Goal: Information Seeking & Learning: Learn about a topic

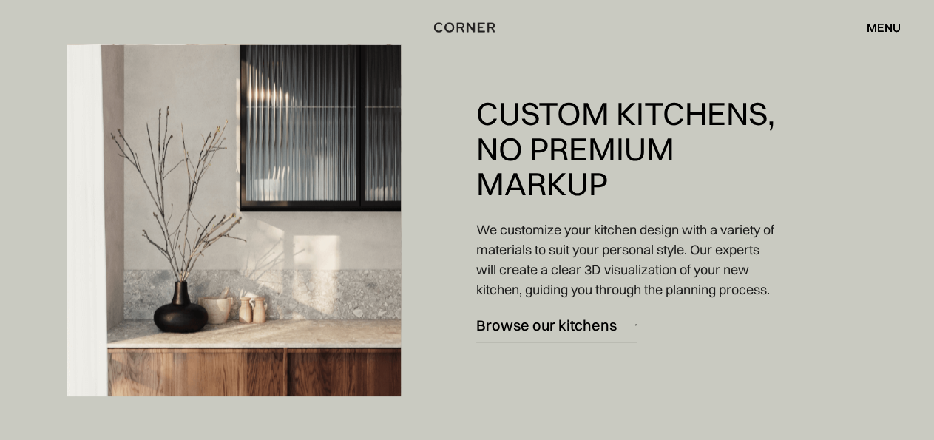
scroll to position [1894, 0]
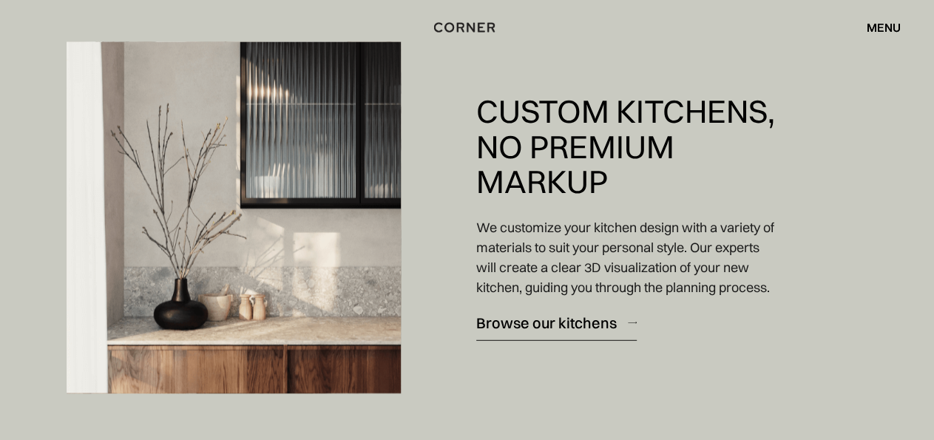
click at [521, 333] on div "Browse our kitchens" at bounding box center [546, 323] width 141 height 20
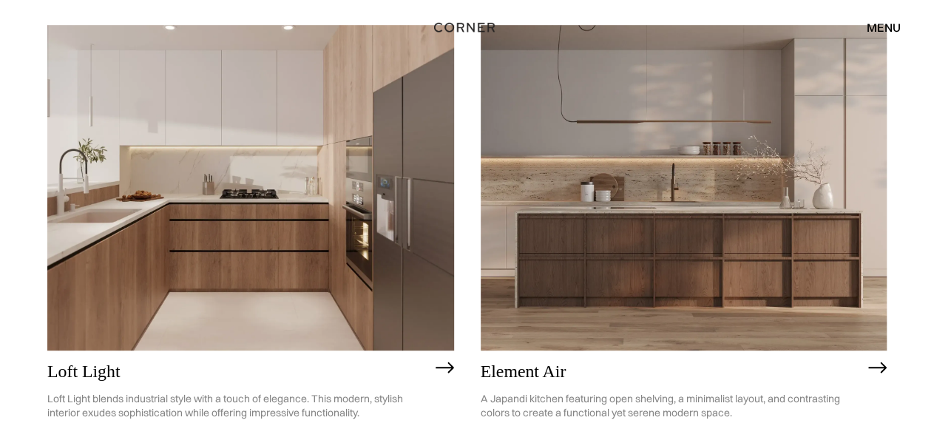
scroll to position [205, 0]
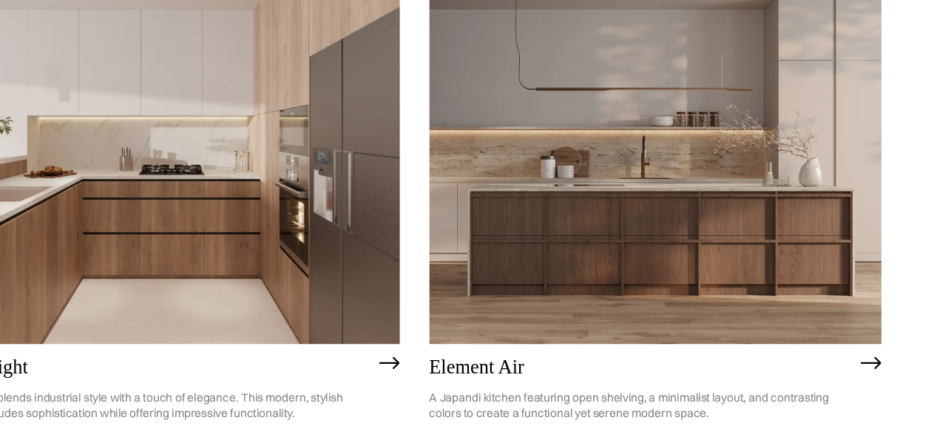
click at [691, 181] on img at bounding box center [684, 189] width 407 height 326
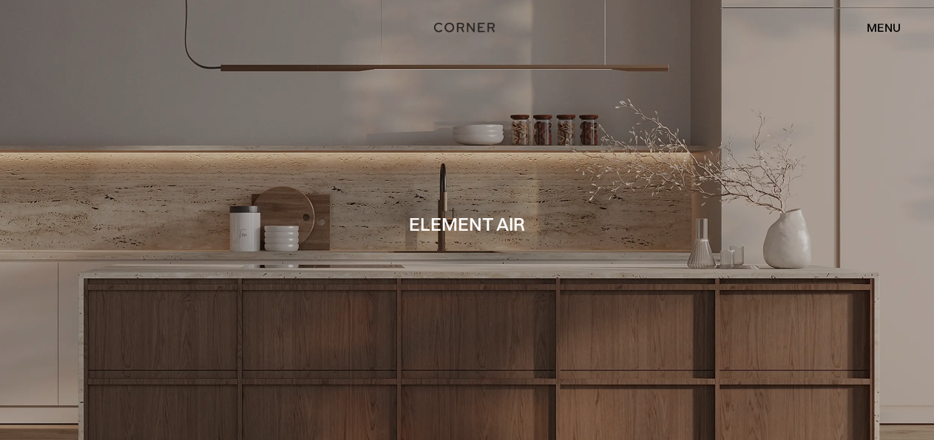
click at [532, 134] on div at bounding box center [467, 220] width 934 height 440
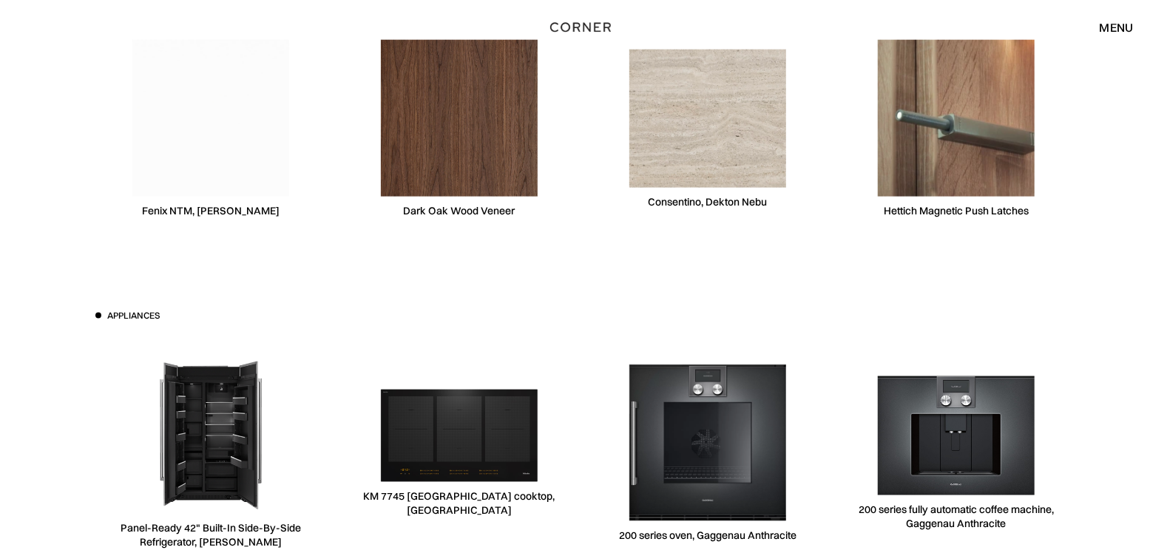
scroll to position [4598, 0]
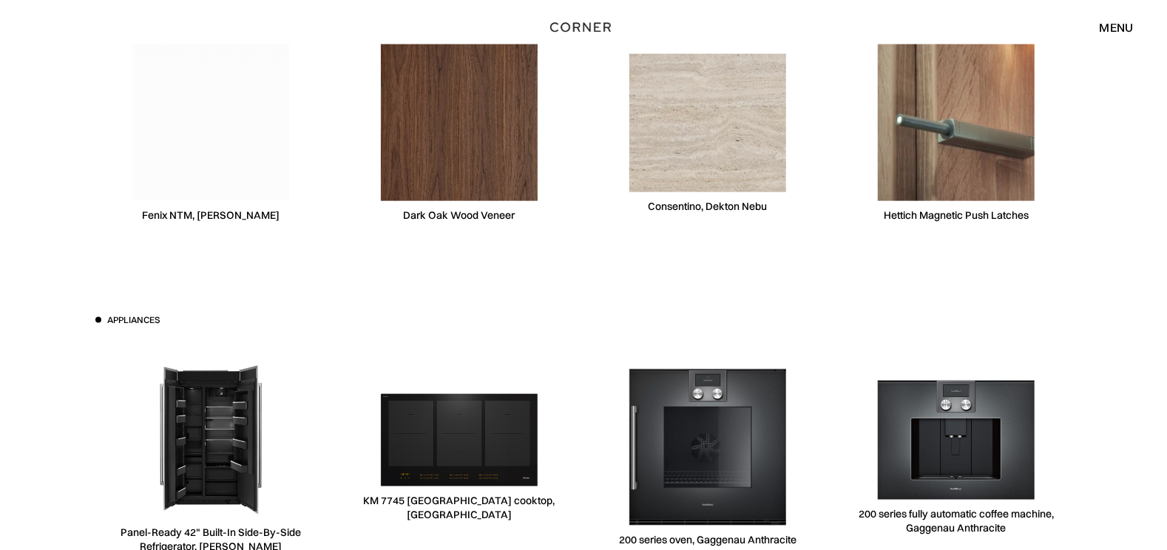
click at [448, 145] on img at bounding box center [459, 122] width 157 height 157
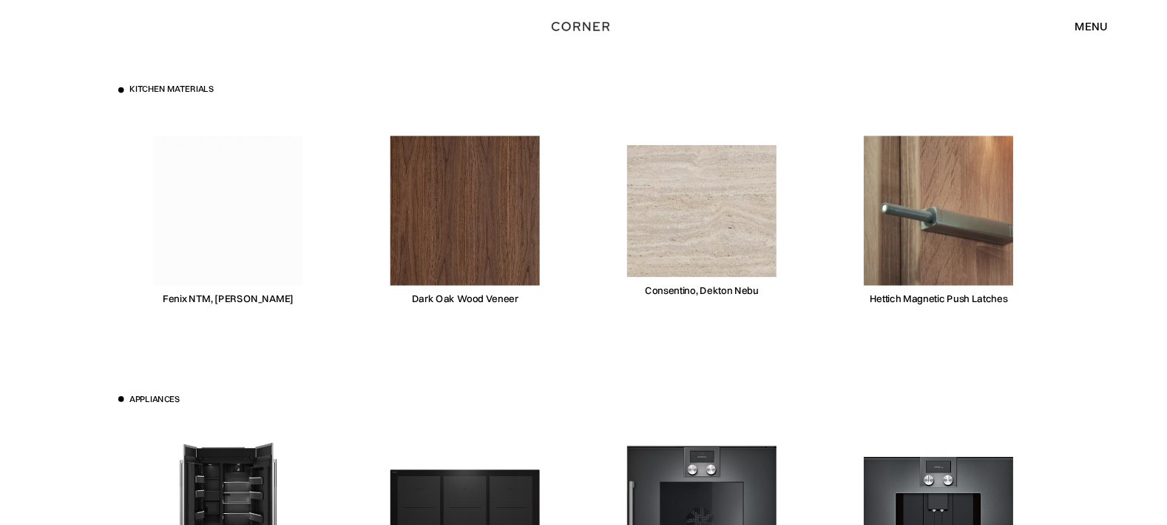
scroll to position [4499, 0]
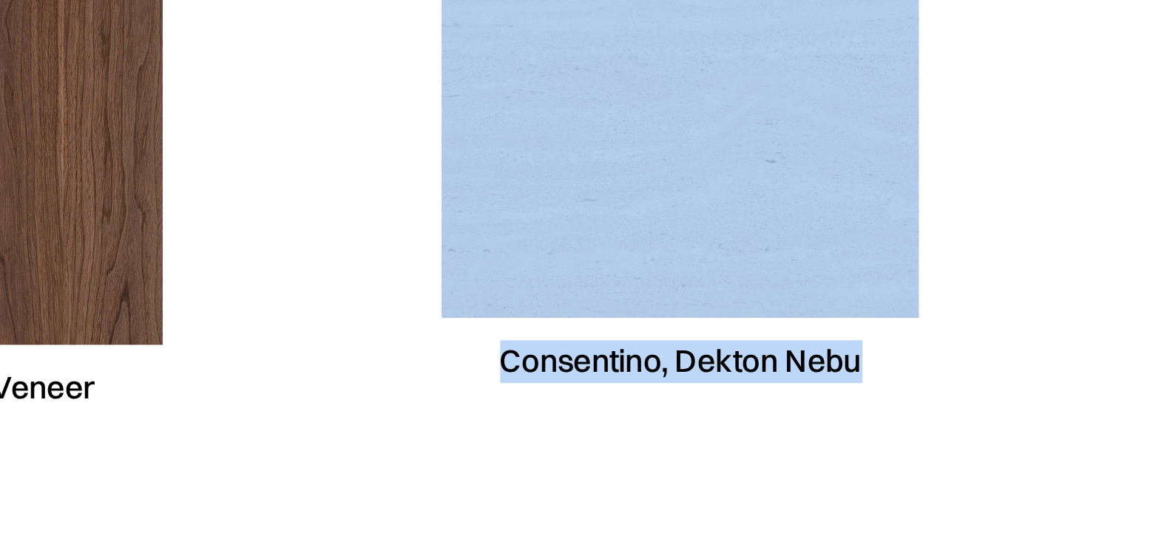
click at [766, 306] on div "Consentino, Dekton Nebu" at bounding box center [708, 232] width 231 height 228
copy div "Consentino, Dekton Nebu"
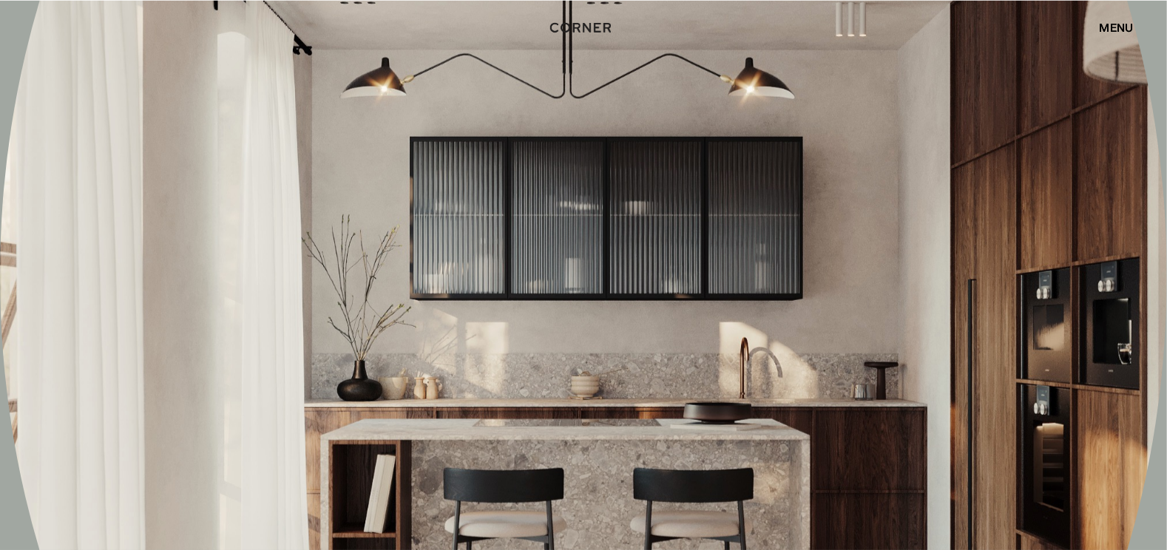
scroll to position [7966, 0]
click at [465, 319] on div at bounding box center [583, 274] width 1167 height 1517
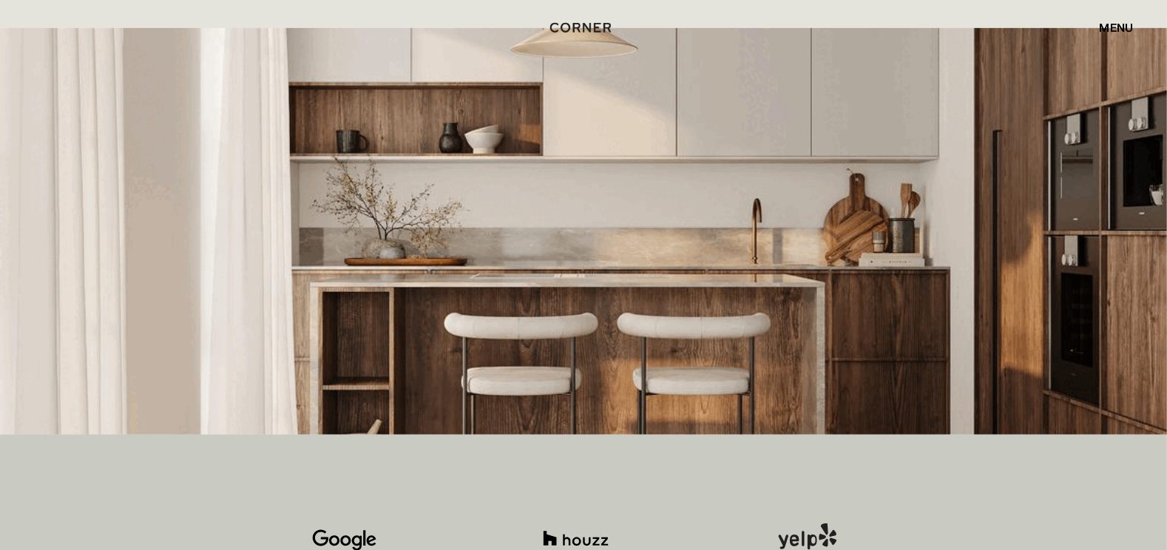
scroll to position [374, 0]
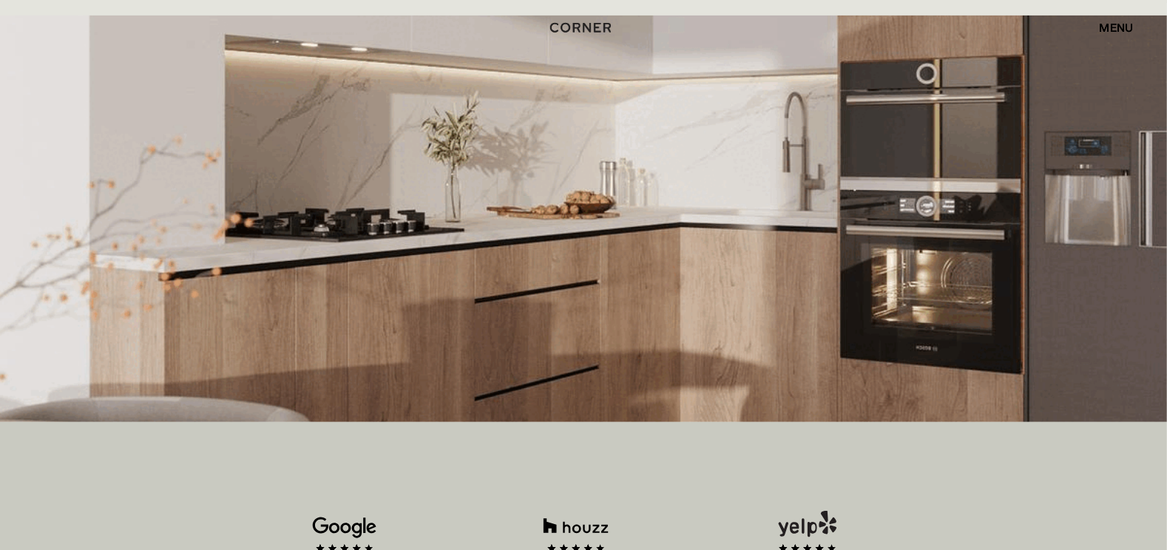
click at [316, 221] on img at bounding box center [583, 219] width 1167 height 407
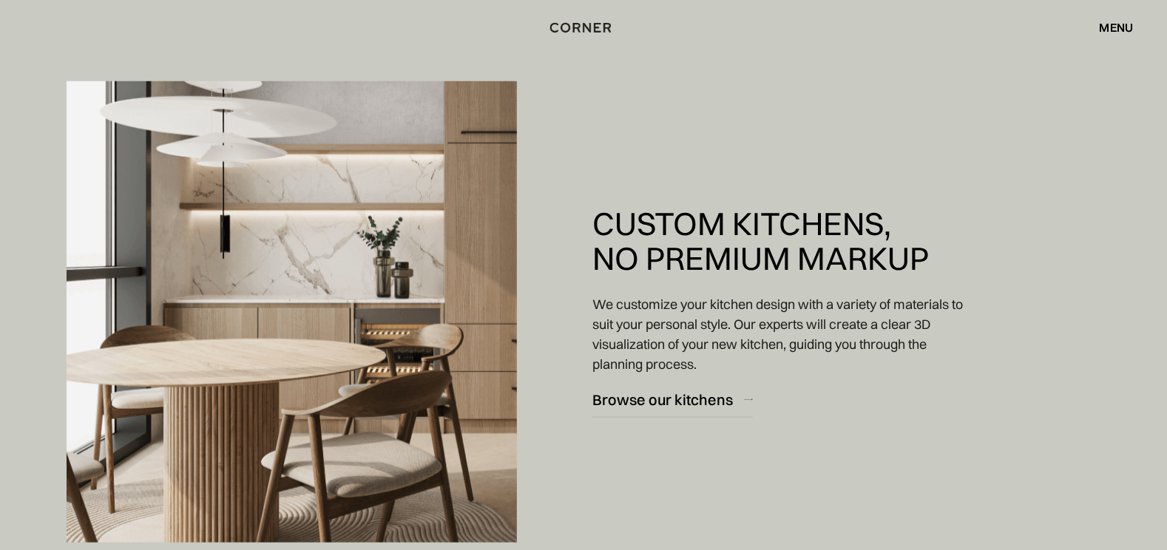
scroll to position [1051, 0]
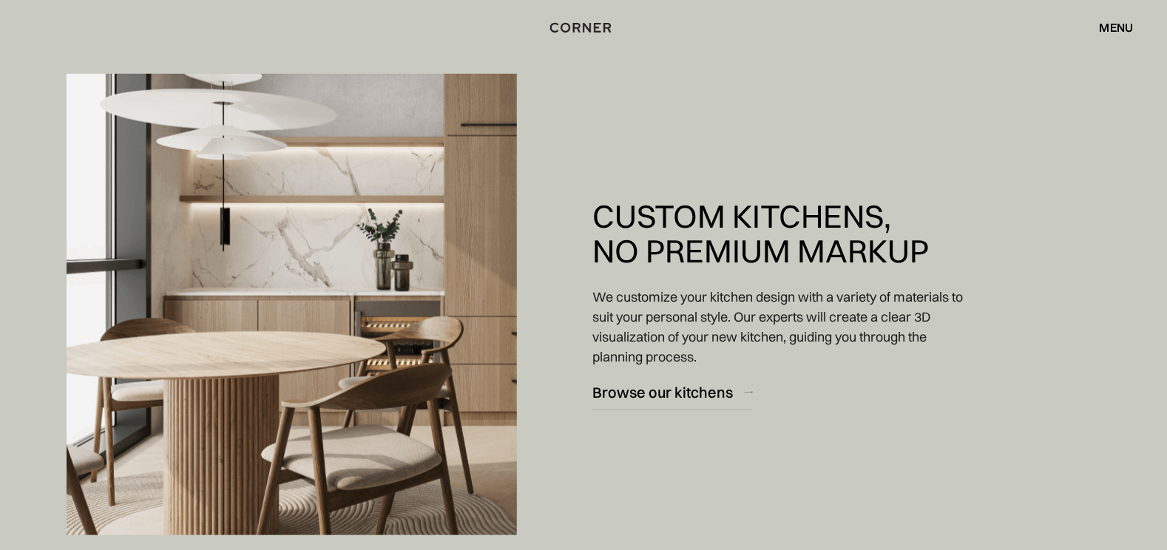
click at [203, 252] on img at bounding box center [292, 304] width 451 height 462
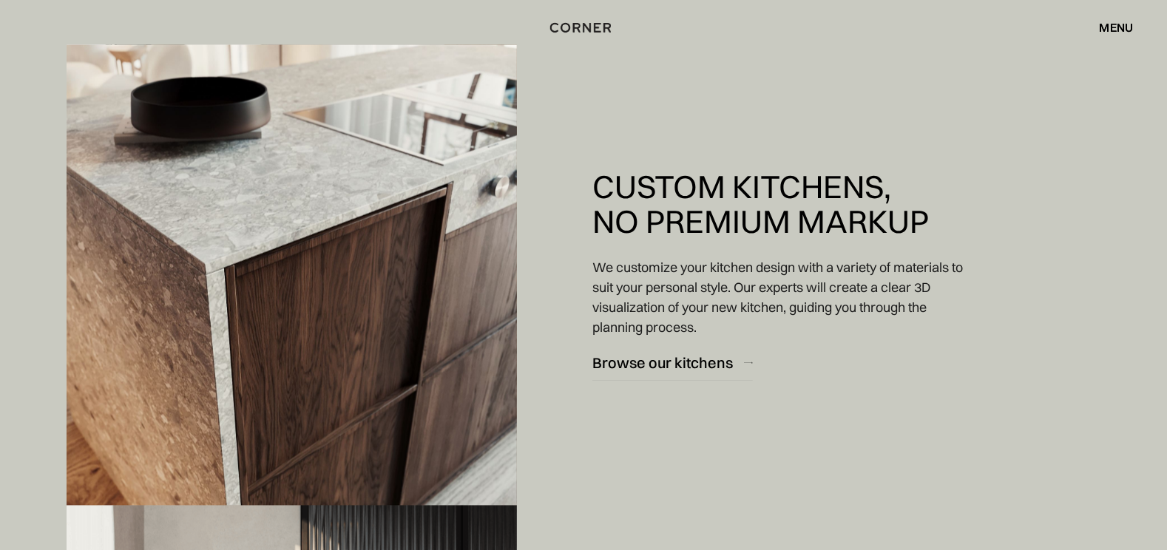
scroll to position [1721, 0]
click at [675, 356] on div "Browse our kitchens" at bounding box center [663, 363] width 141 height 20
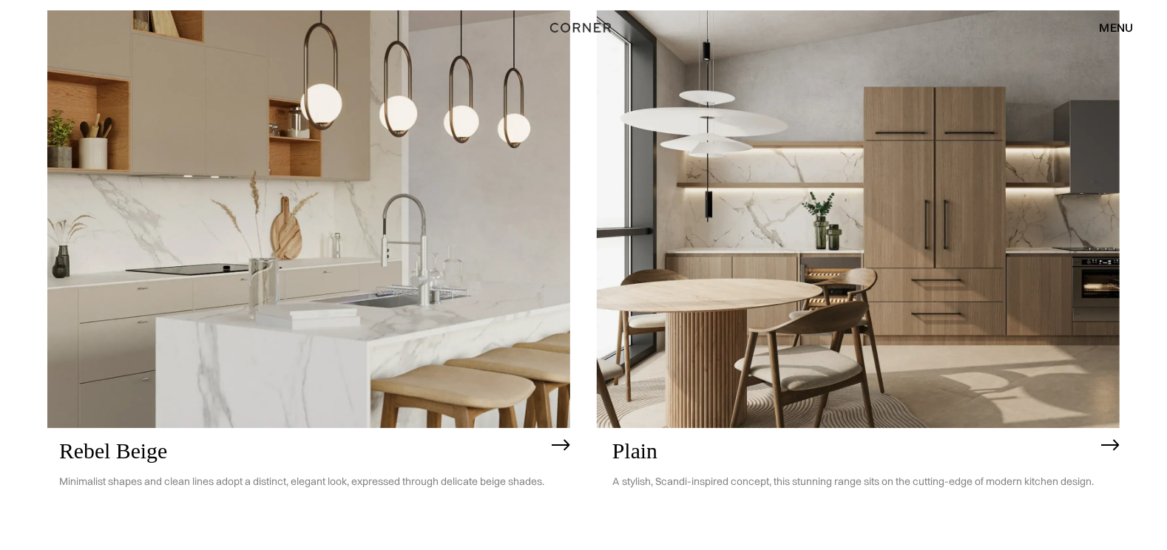
scroll to position [3347, 0]
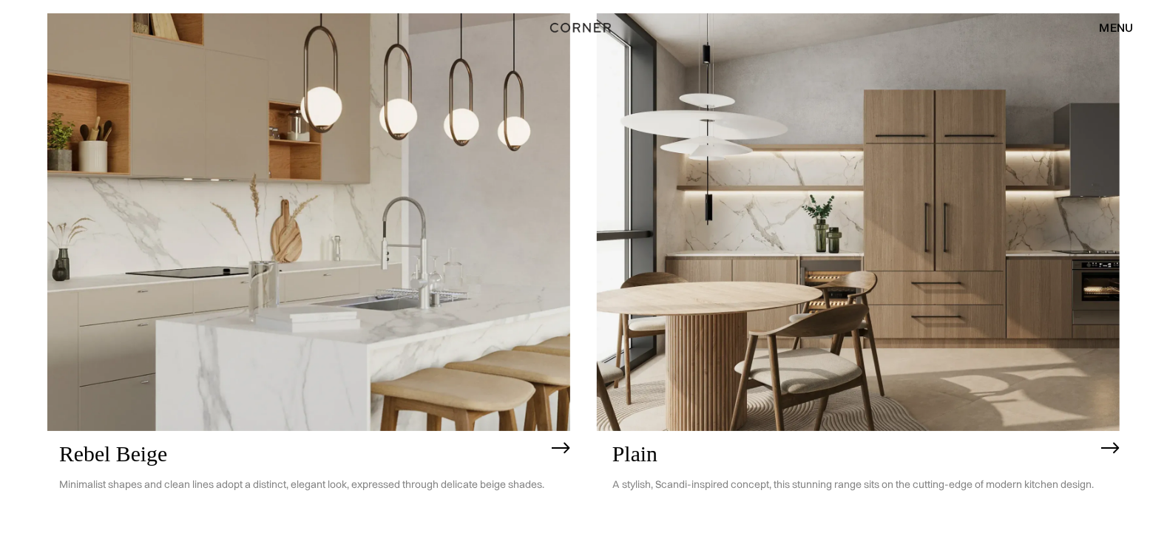
click at [138, 462] on h2 "Rebel Beige" at bounding box center [301, 454] width 485 height 24
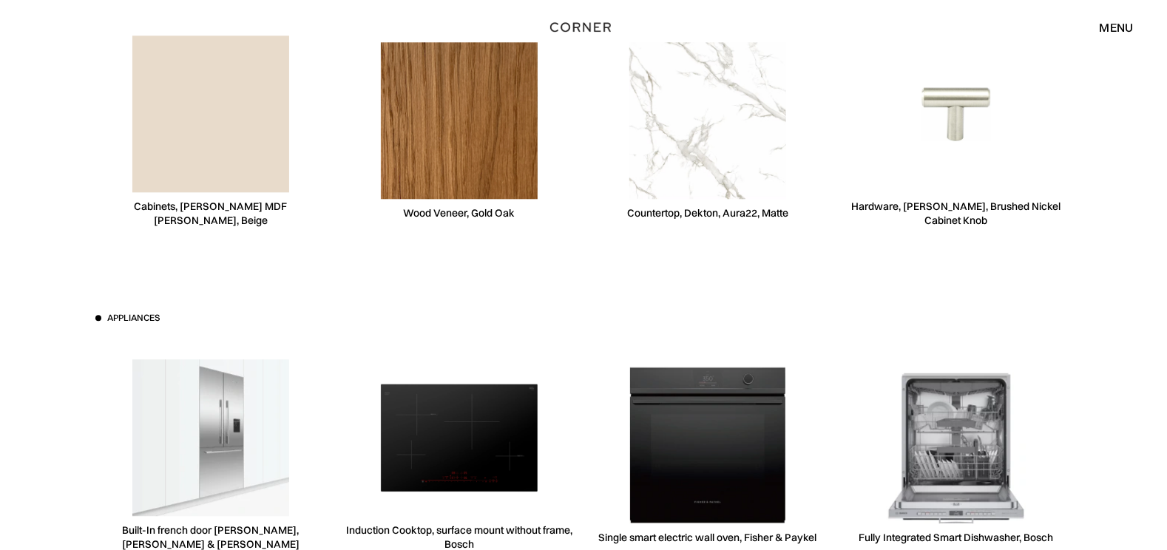
scroll to position [5770, 0]
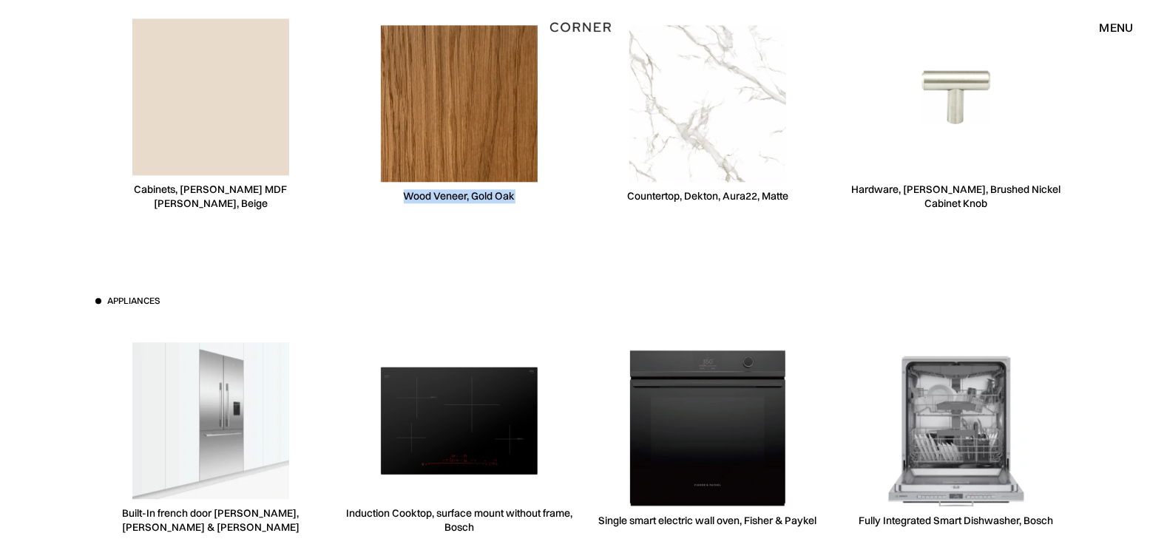
drag, startPoint x: 514, startPoint y: 196, endPoint x: 406, endPoint y: 195, distance: 108.0
click at [406, 195] on div "Wood Veneer, Gold Oak" at bounding box center [460, 197] width 112 height 14
copy div "Wood Veneer, Gold Oak"
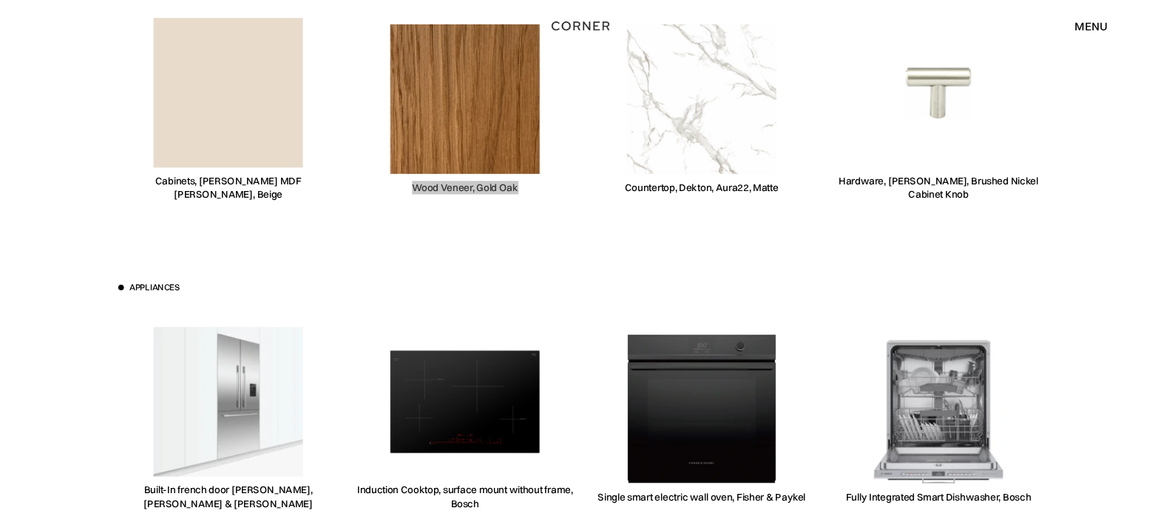
scroll to position [5770, 0]
